Goal: Transaction & Acquisition: Purchase product/service

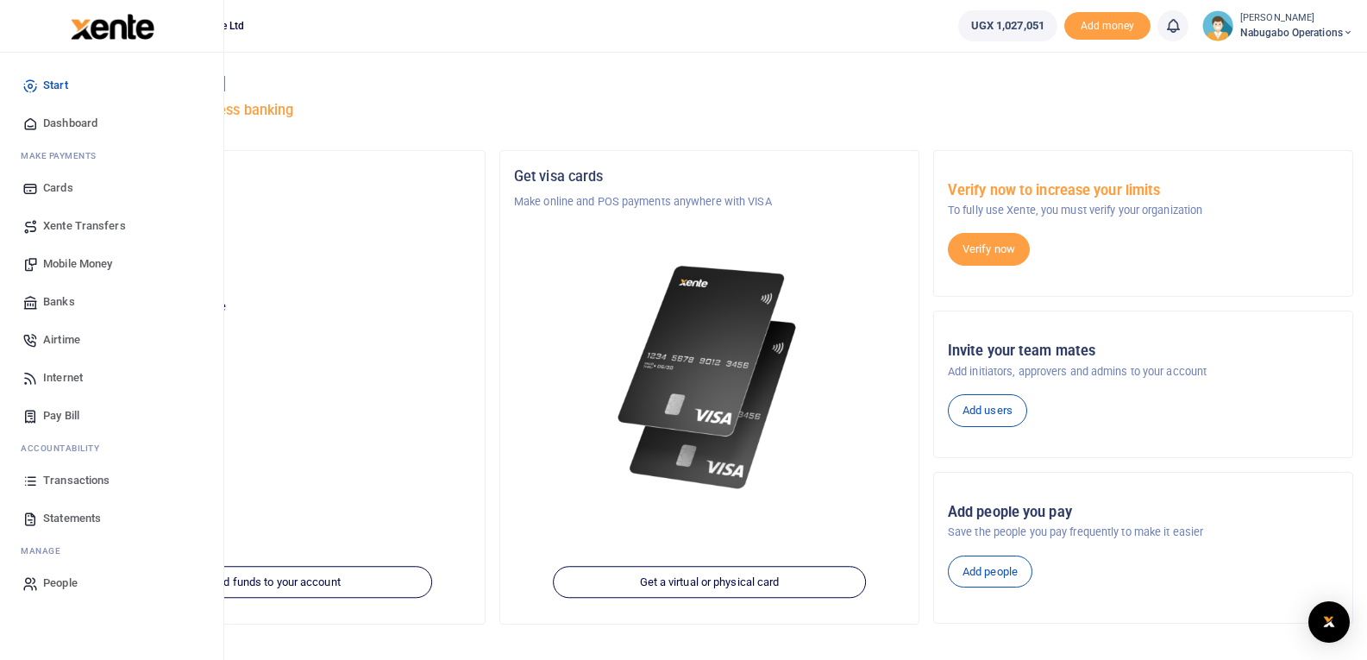
click at [101, 253] on link "Mobile Money" at bounding box center [112, 264] width 196 height 38
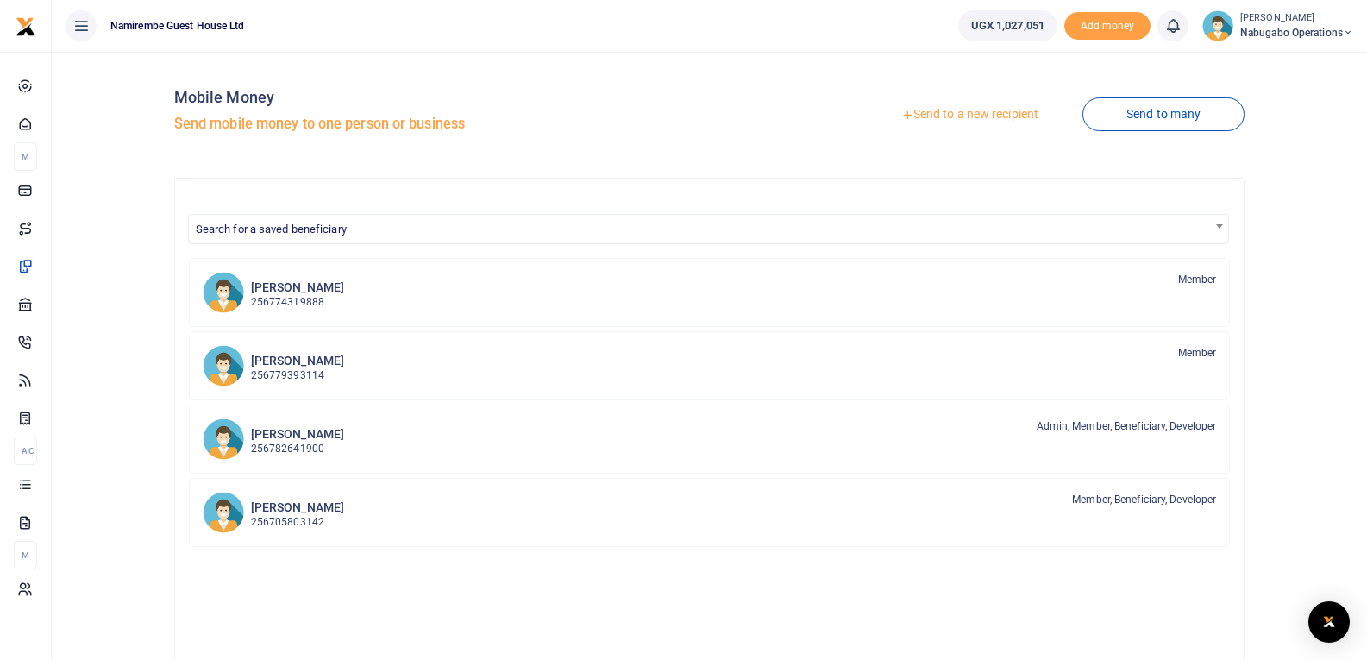
click at [966, 108] on link "Send to a new recipient" at bounding box center [970, 114] width 225 height 31
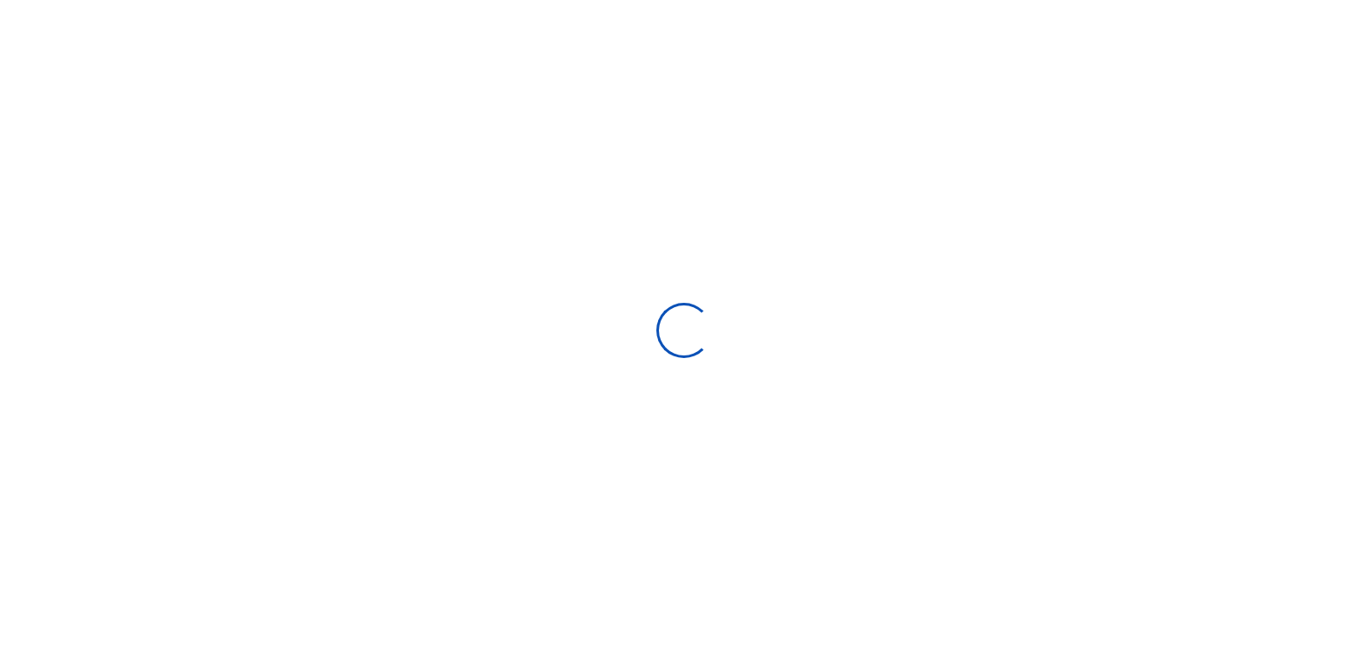
select select
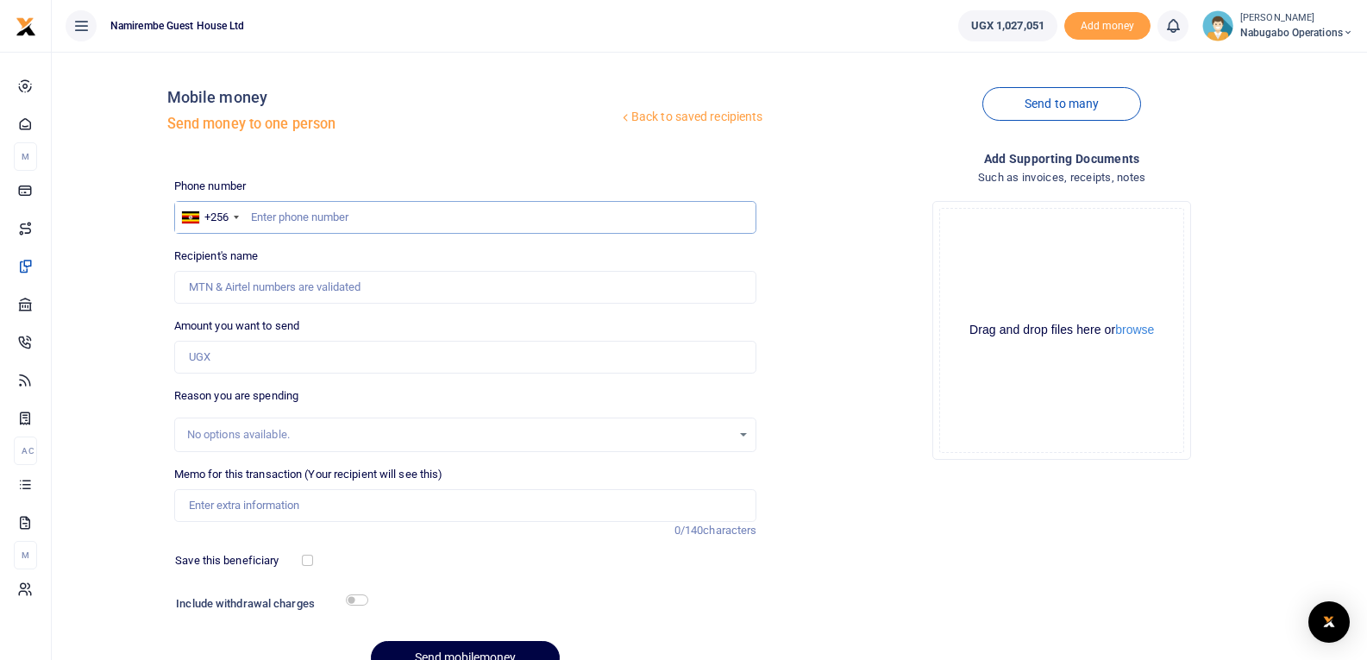
click at [330, 214] on input "text" at bounding box center [465, 217] width 583 height 33
type input "782581120"
type input "Edward Muyanja Kyambadde"
type input "782581120"
click at [309, 361] on input "Amount you want to send" at bounding box center [465, 357] width 583 height 33
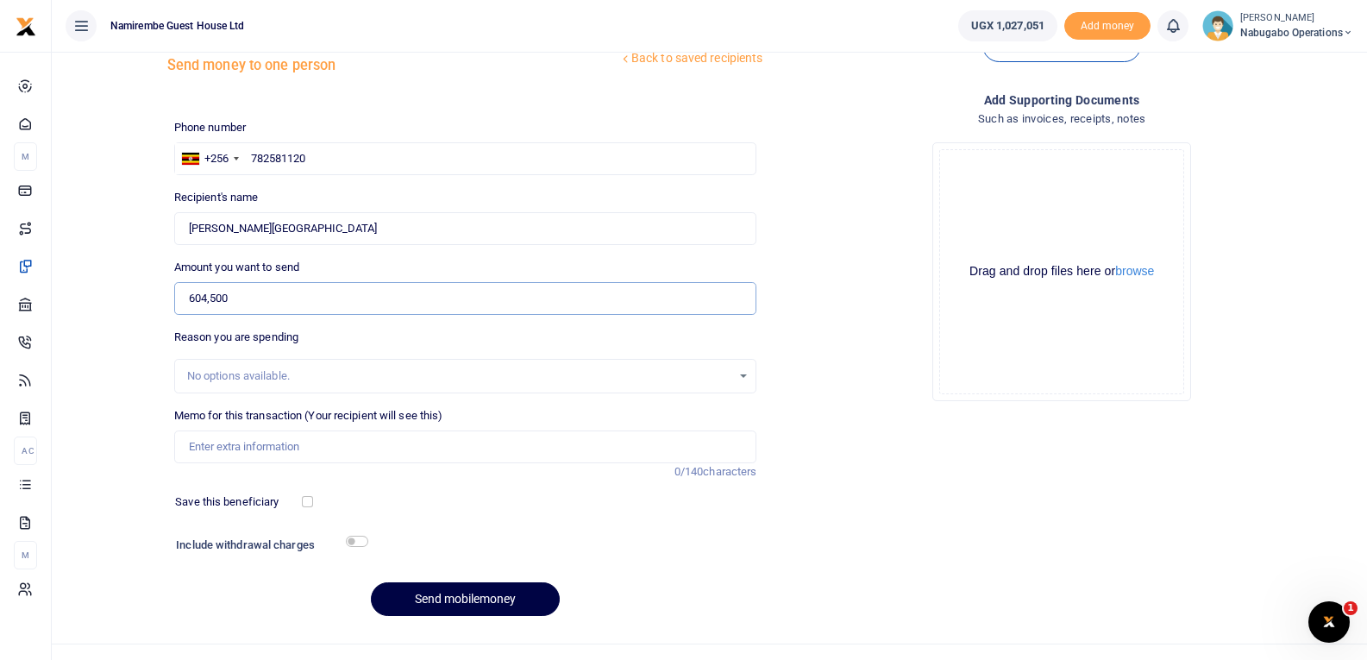
scroll to position [87, 0]
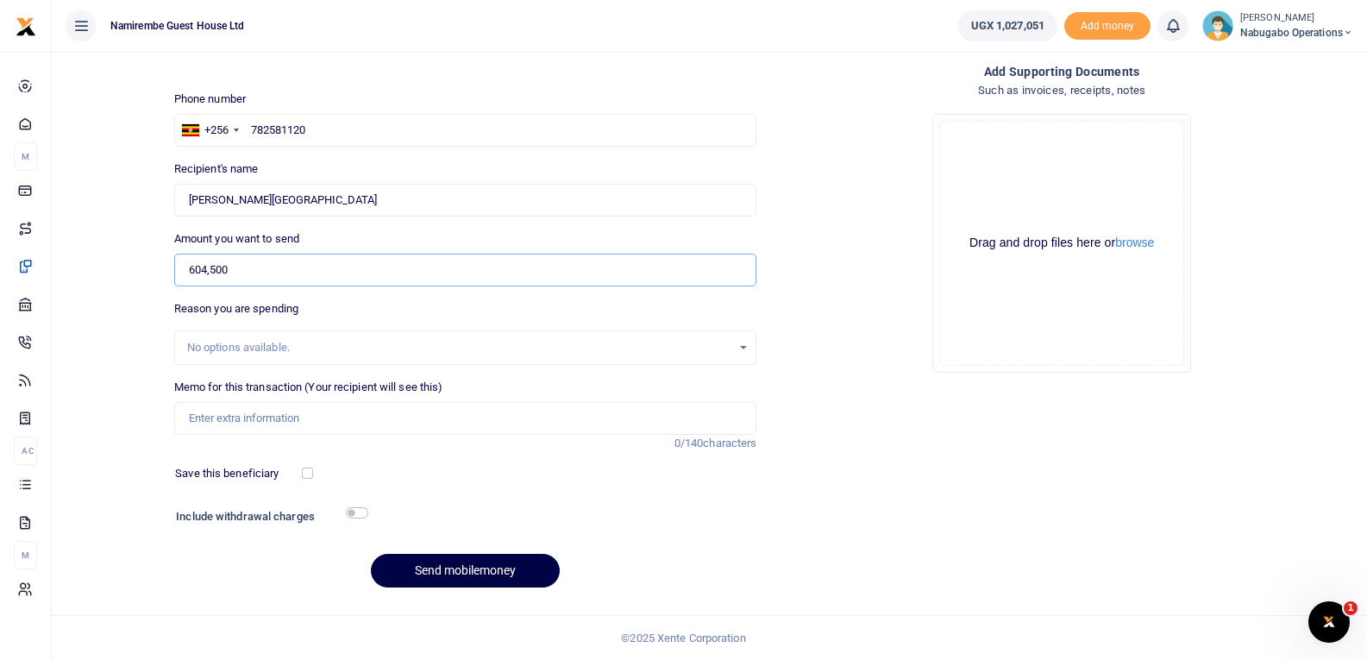
type input "604,500"
click at [299, 421] on input "Memo for this transaction (Your recipient will see this)" at bounding box center [465, 418] width 583 height 33
type input "food supplies spices"
click at [357, 510] on input "checkbox" at bounding box center [357, 512] width 22 height 11
checkbox input "true"
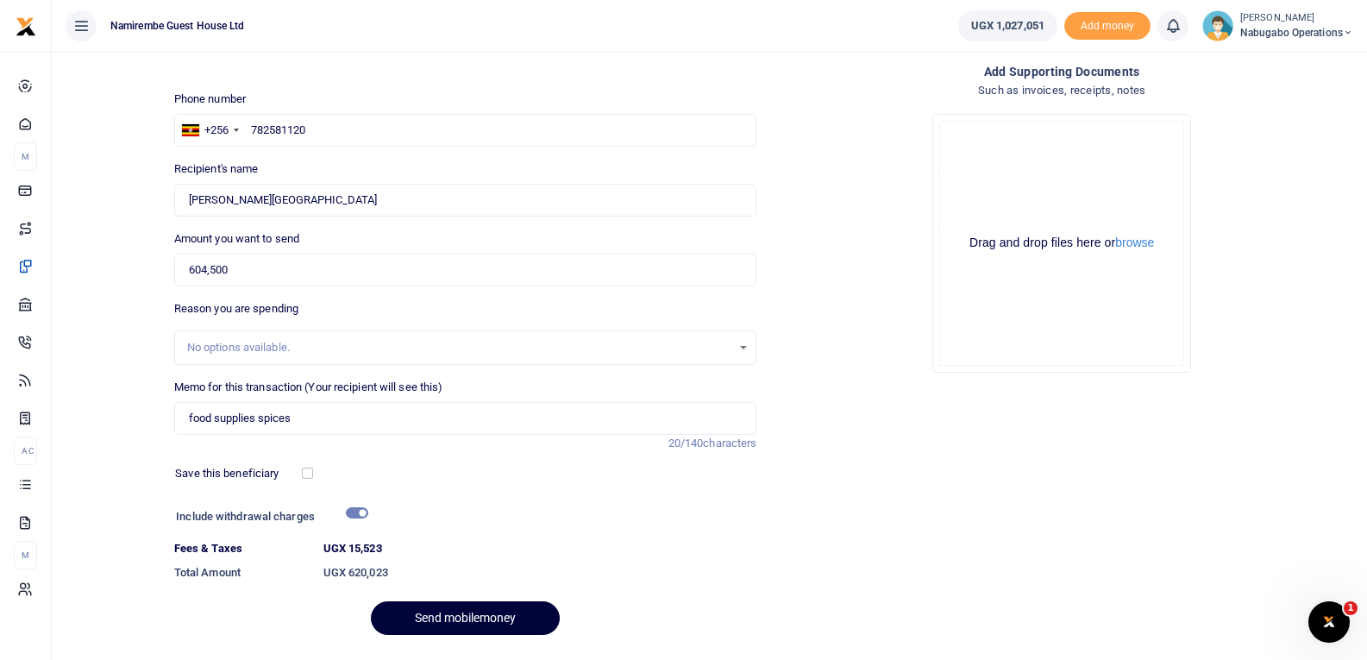
click at [455, 619] on button "Send mobilemoney" at bounding box center [465, 618] width 189 height 34
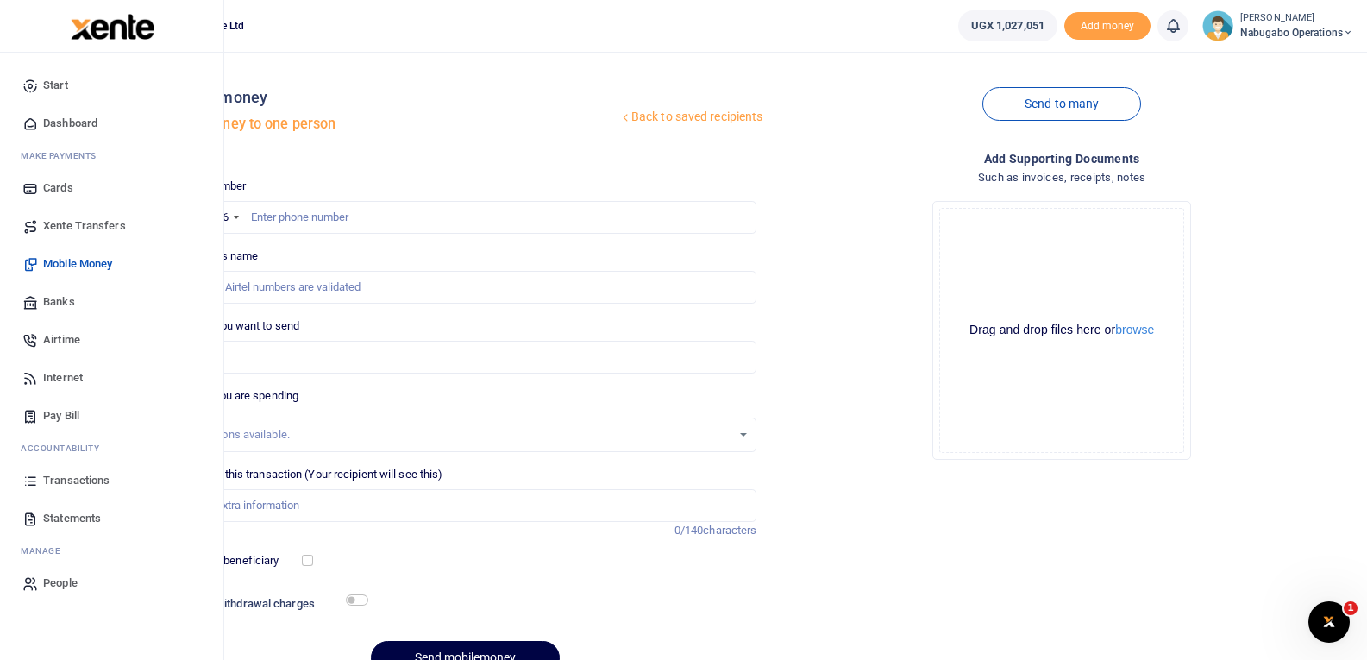
click at [67, 478] on span "Transactions" at bounding box center [76, 480] width 66 height 17
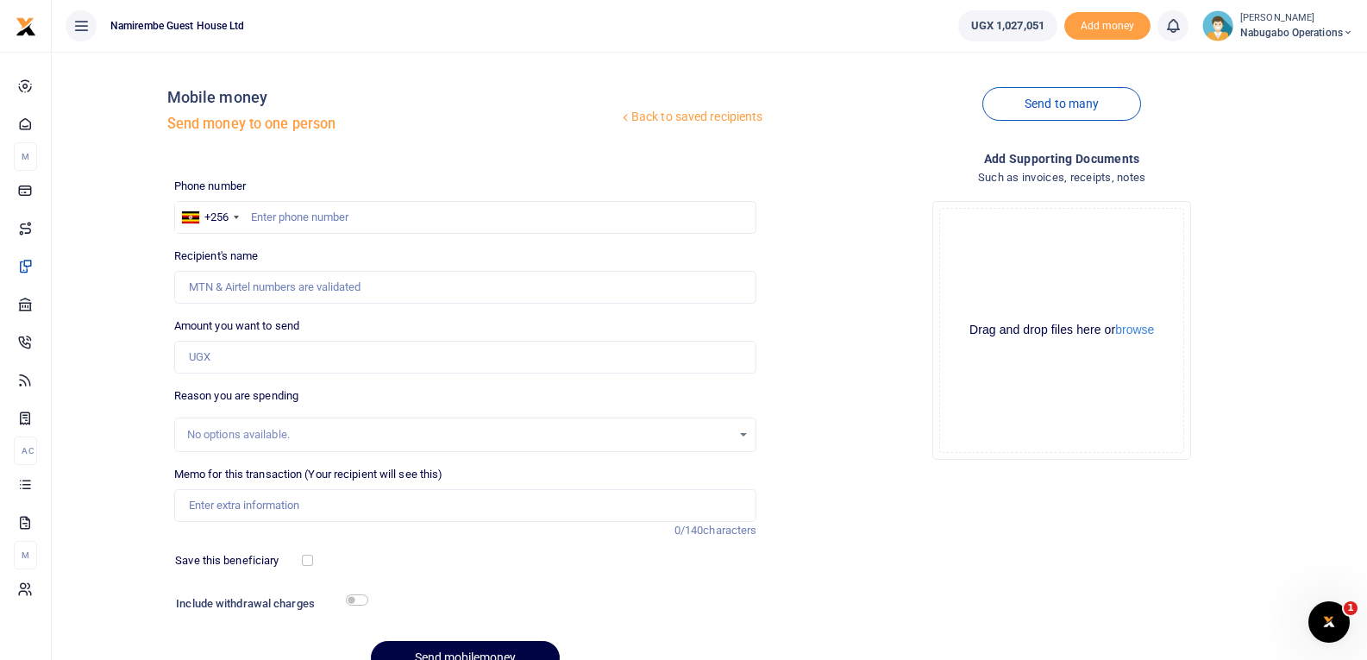
click at [1225, 26] on img at bounding box center [1218, 25] width 31 height 31
click at [1254, 126] on link "Logout" at bounding box center [1287, 126] width 136 height 24
